Goal: Information Seeking & Learning: Find specific fact

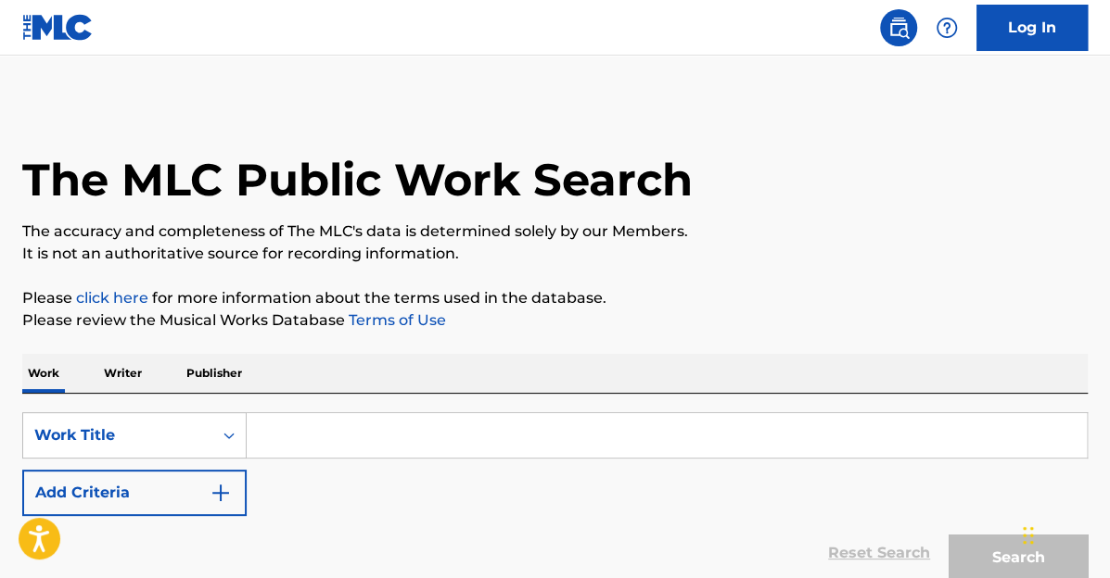
click at [565, 442] on input "Search Form" at bounding box center [667, 435] width 840 height 44
click at [286, 437] on input "Search Form" at bounding box center [667, 435] width 840 height 44
paste input "2197656"
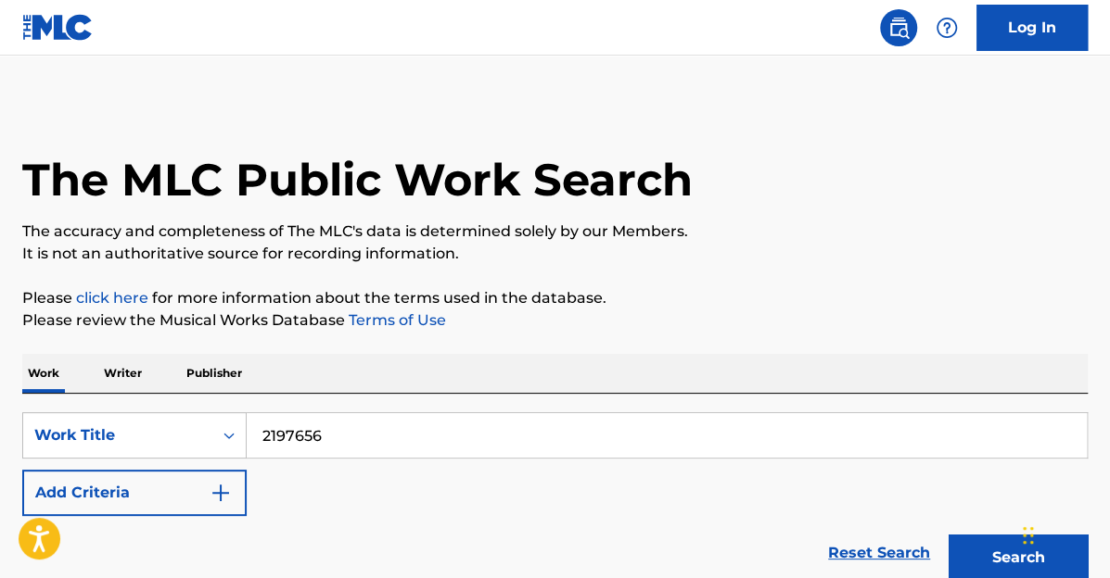
drag, startPoint x: 183, startPoint y: 398, endPoint x: 83, endPoint y: 349, distance: 110.3
click at [57, 354] on div "Work Writer Publisher SearchWithCriteriafe351038-fe54-423a-9387-1cb52c7e1103 Wo…" at bounding box center [554, 501] width 1065 height 295
type input "Quittin' Time"
click at [222, 502] on img "Search Form" at bounding box center [221, 493] width 22 height 22
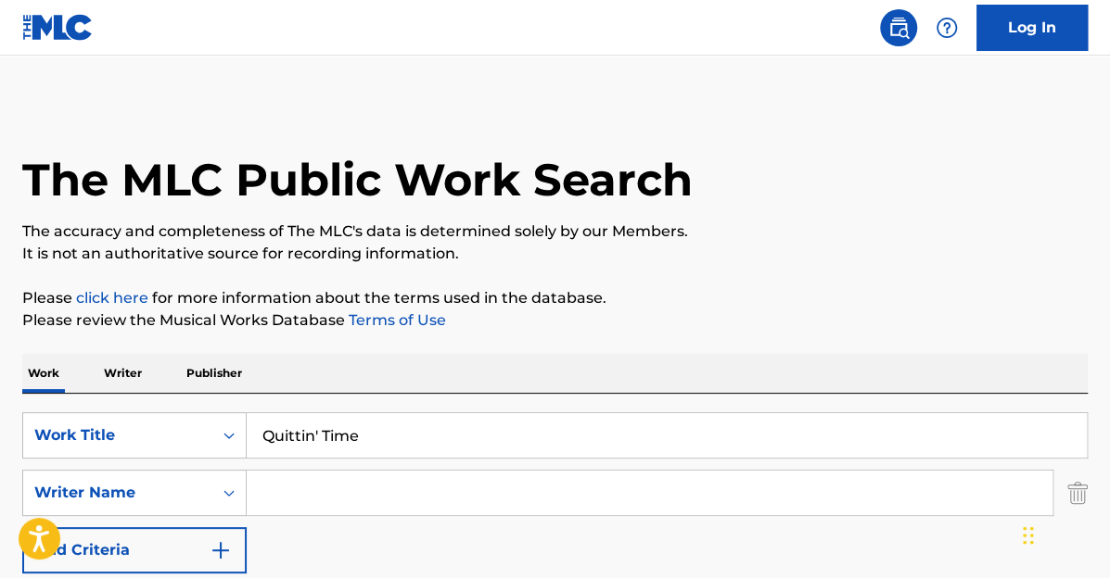
click at [345, 465] on div "SearchWithCriteriafe351038-fe54-423a-9387-1cb52c7e1103 Work Title Quittin' Time…" at bounding box center [554, 493] width 1065 height 161
click at [349, 478] on input "Search Form" at bounding box center [650, 493] width 806 height 44
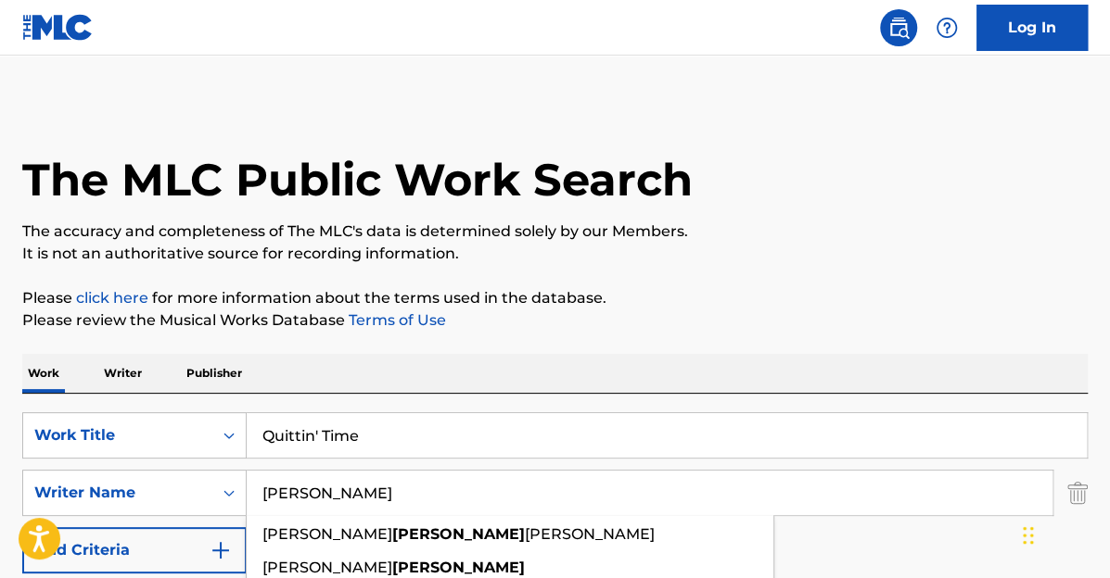
type input "[PERSON_NAME]"
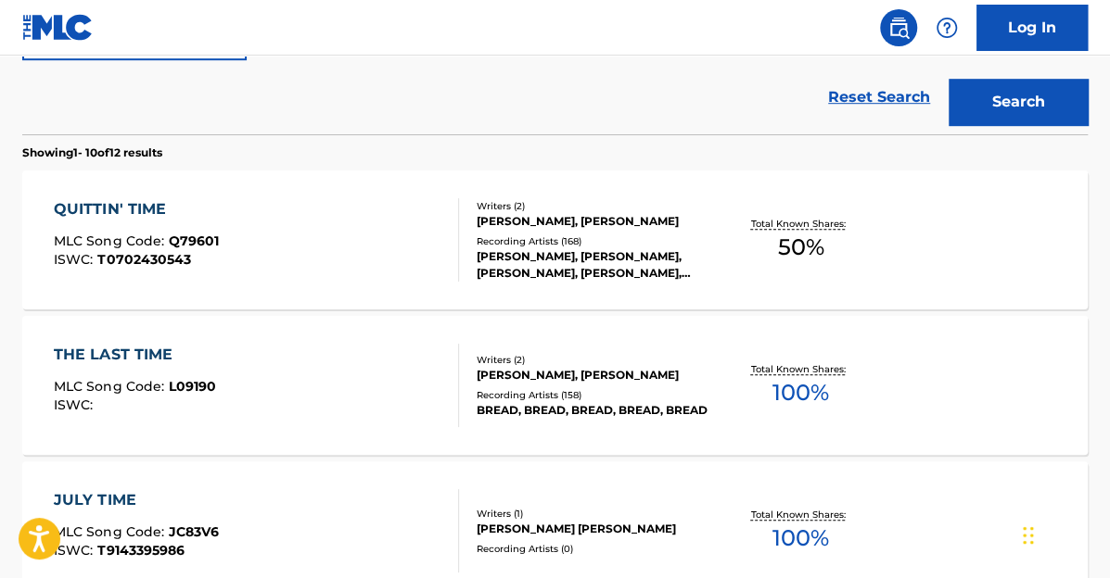
scroll to position [556, 0]
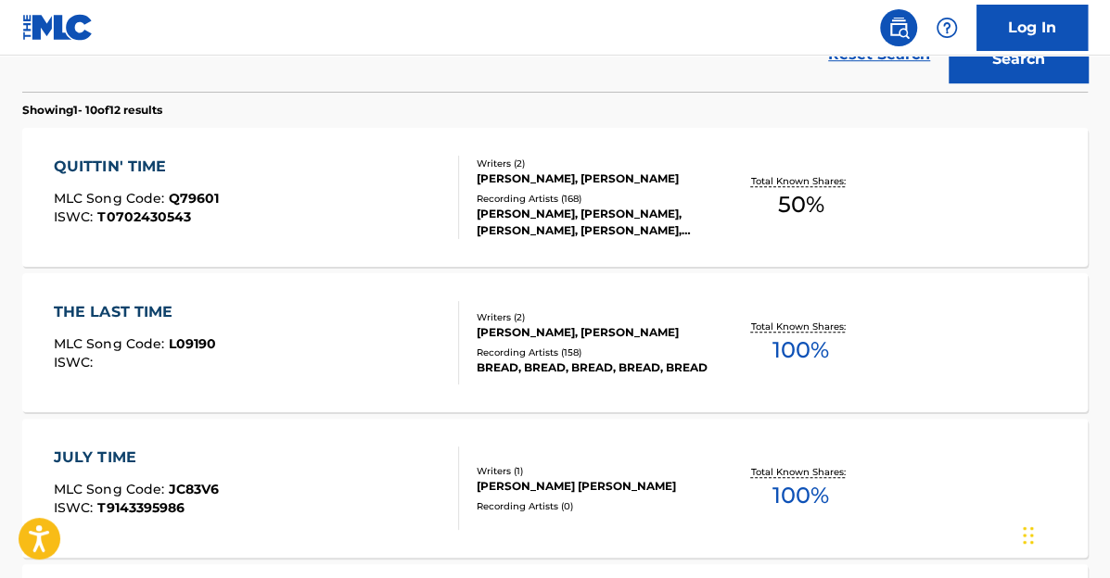
click at [369, 229] on div "QUITTIN' TIME MLC Song Code : Q79601 ISWC : T0702430543" at bounding box center [256, 197] width 405 height 83
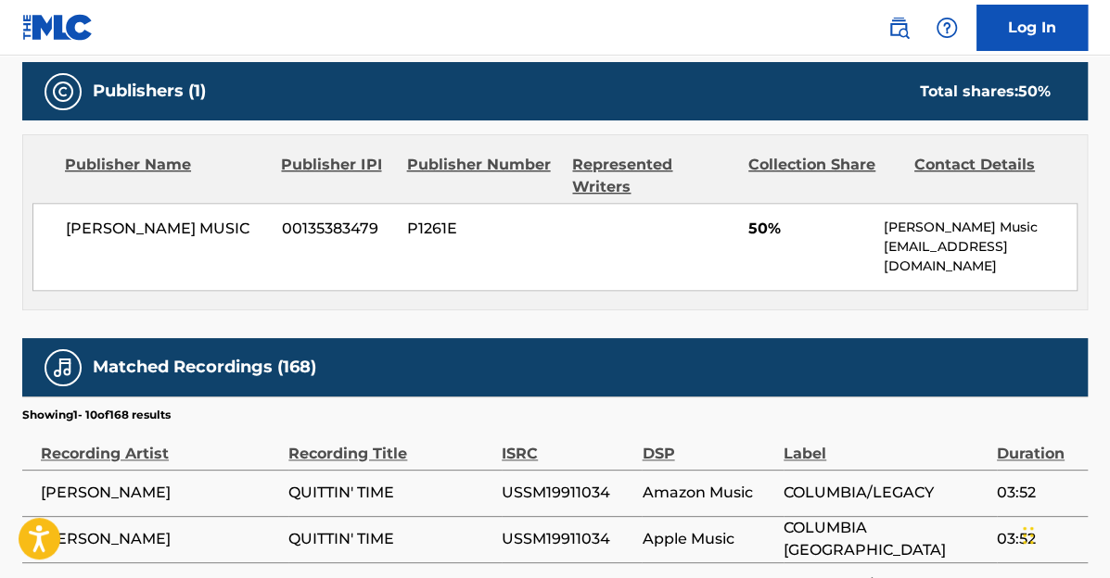
scroll to position [834, 0]
